Goal: Check status: Check status

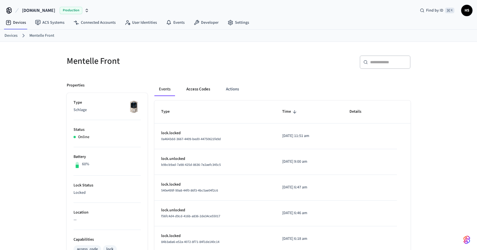
click at [199, 88] on button "Access Codes" at bounding box center [198, 90] width 33 height 14
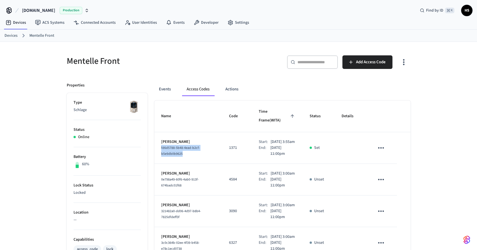
drag, startPoint x: 160, startPoint y: 142, endPoint x: 188, endPoint y: 146, distance: 28.1
click at [188, 146] on td "Preston Burris fd6d5788-5b48-4ead-b2cf-b5e9db0b9625" at bounding box center [189, 148] width 68 height 32
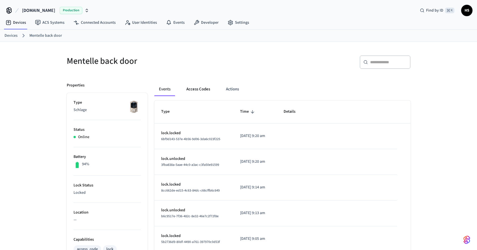
click at [202, 91] on button "Access Codes" at bounding box center [198, 90] width 33 height 14
